Goal: Information Seeking & Learning: Learn about a topic

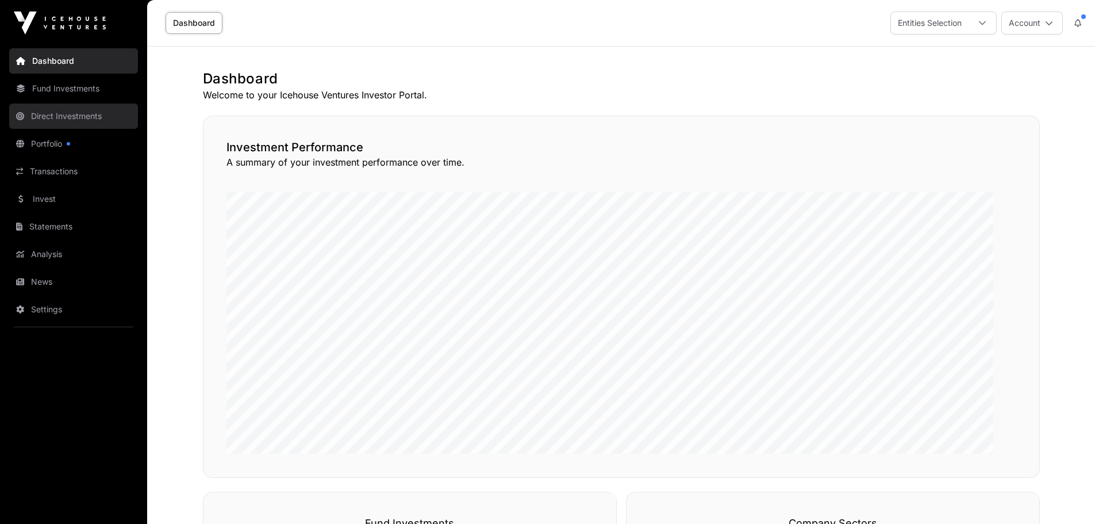
click at [70, 129] on link "Direct Investments" at bounding box center [73, 115] width 129 height 25
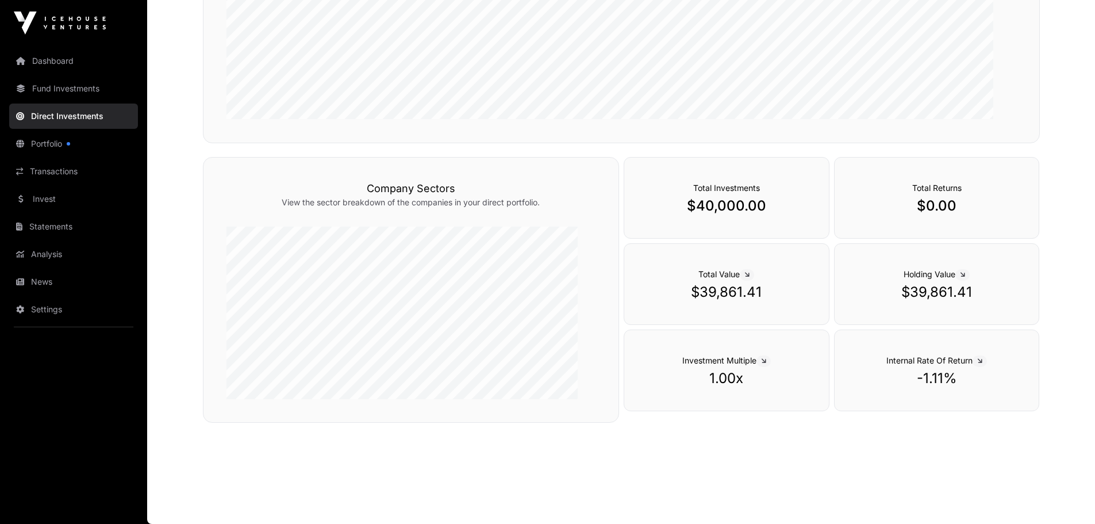
scroll to position [451, 0]
click at [49, 156] on link "Portfolio" at bounding box center [73, 143] width 129 height 25
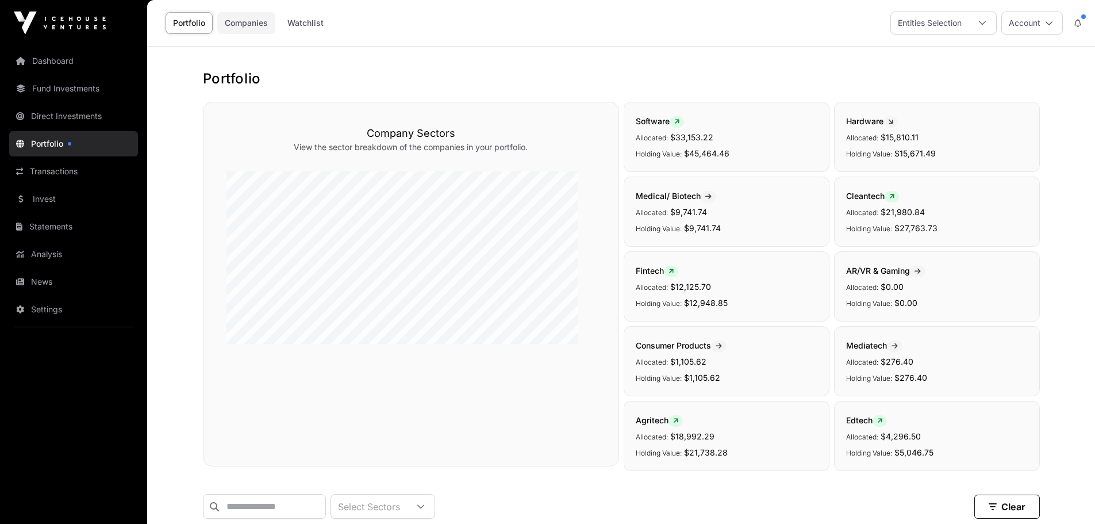
click at [275, 33] on link "Companies" at bounding box center [246, 23] width 58 height 22
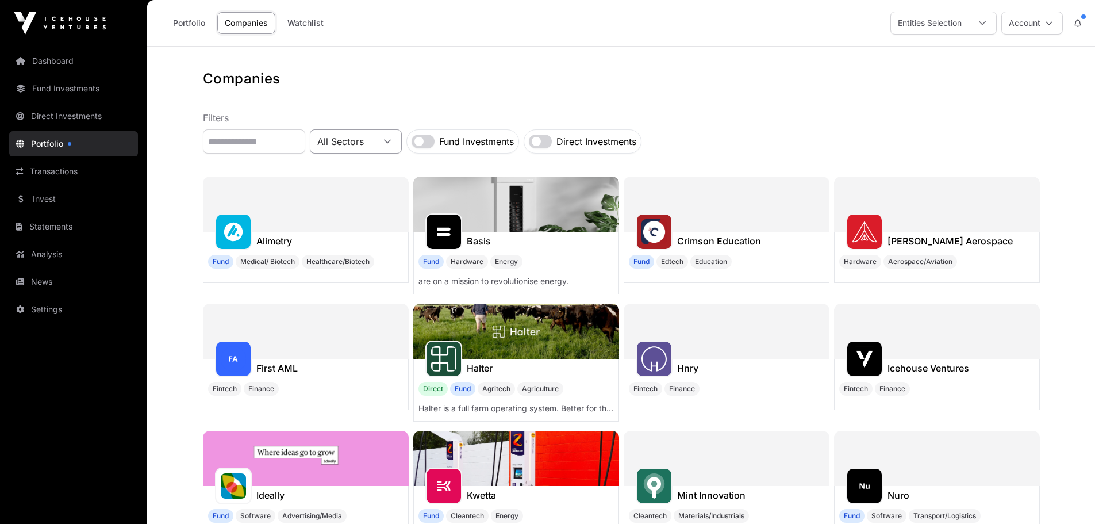
click at [401, 145] on div at bounding box center [388, 141] width 28 height 8
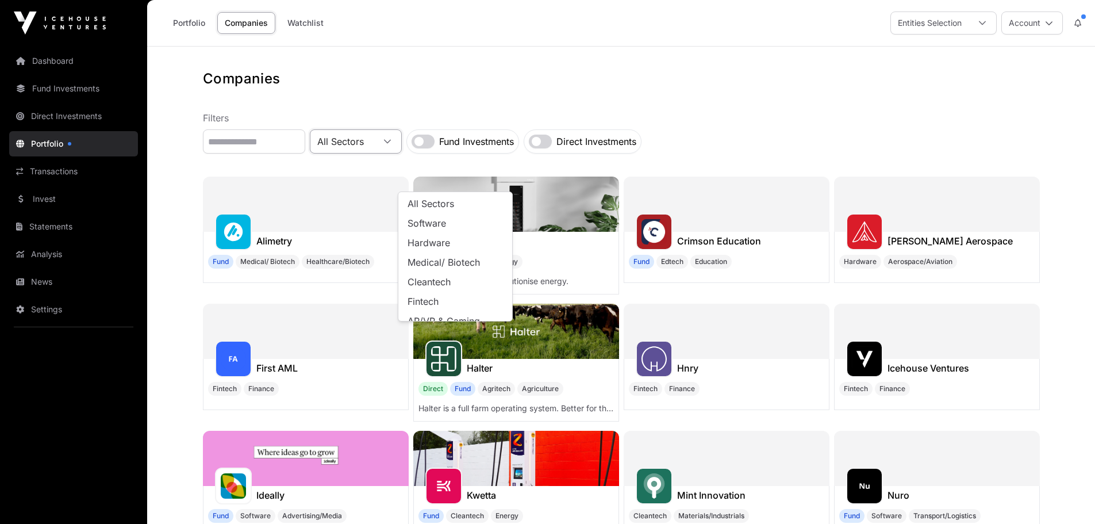
click at [446, 207] on span "All Sectors" at bounding box center [430, 203] width 47 height 9
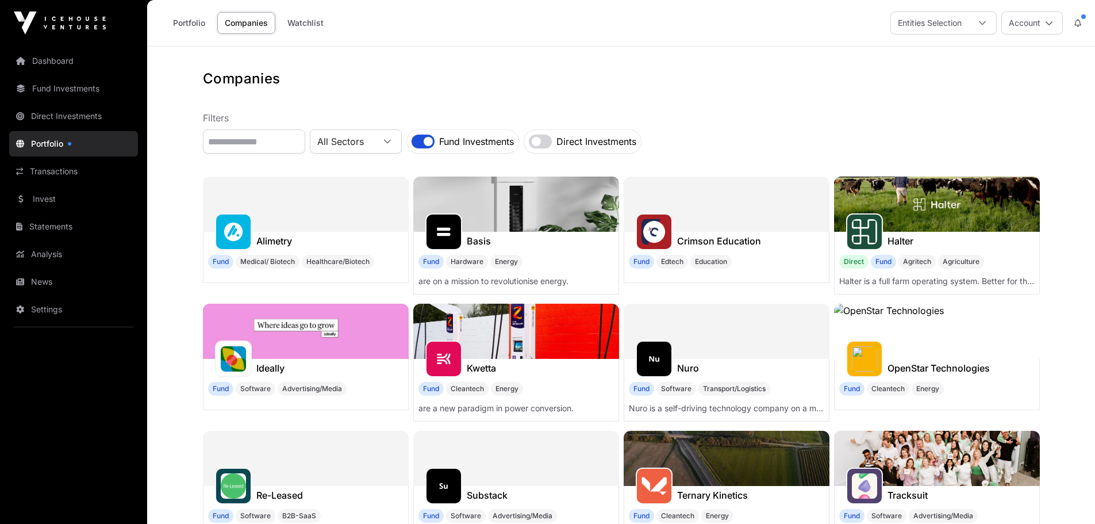
click at [575, 232] on img at bounding box center [516, 203] width 206 height 55
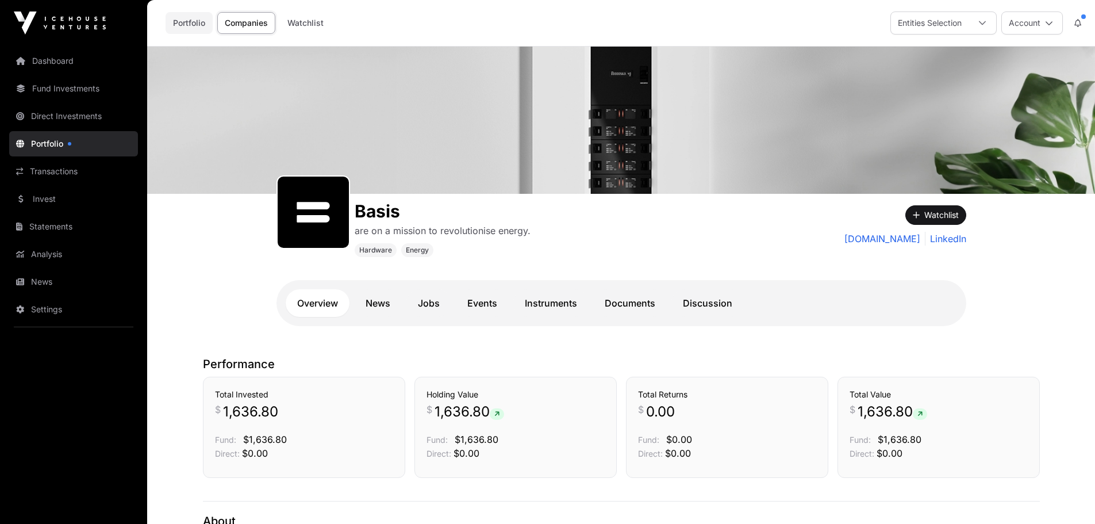
click at [213, 32] on link "Portfolio" at bounding box center [189, 23] width 47 height 22
